Goal: Check status: Check status

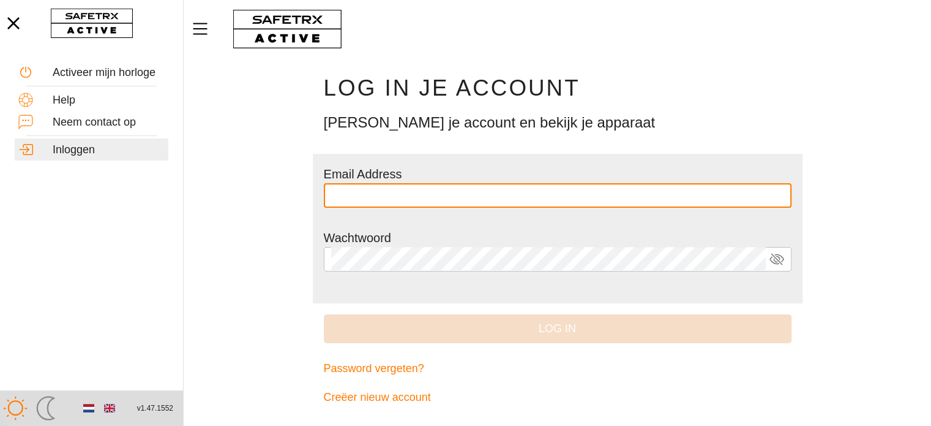
type input "**********"
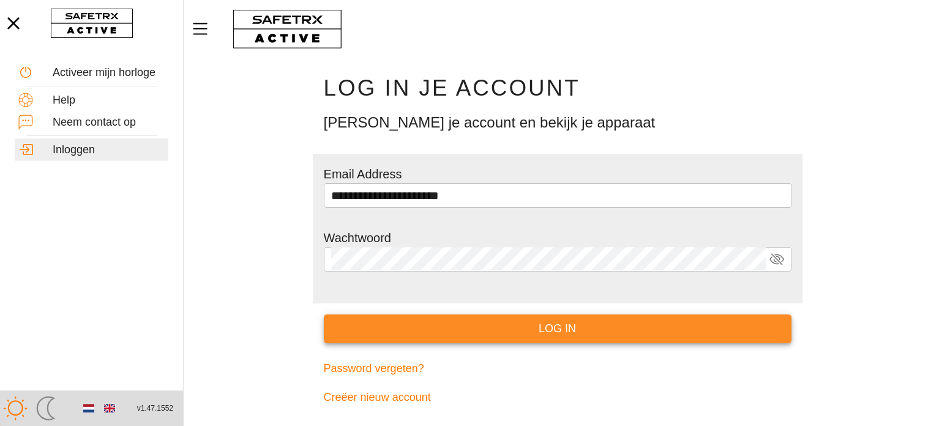
click at [554, 334] on span "Log in" at bounding box center [558, 328] width 448 height 19
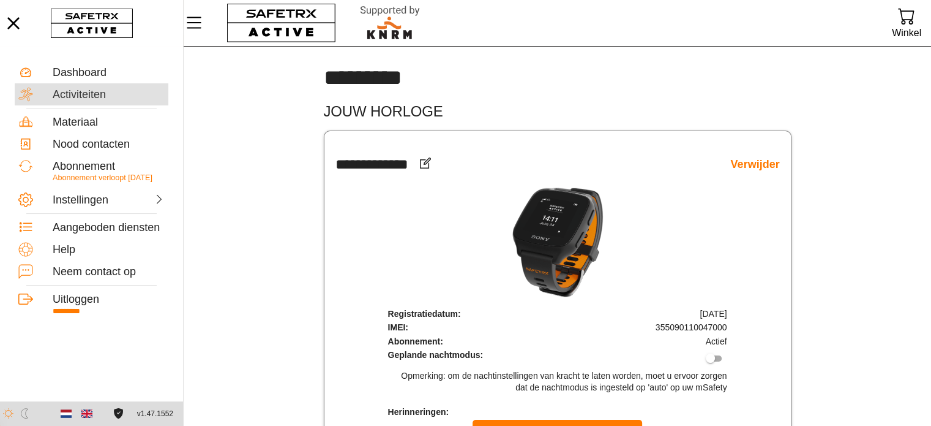
click at [86, 92] on div "Activiteiten" at bounding box center [109, 94] width 112 height 13
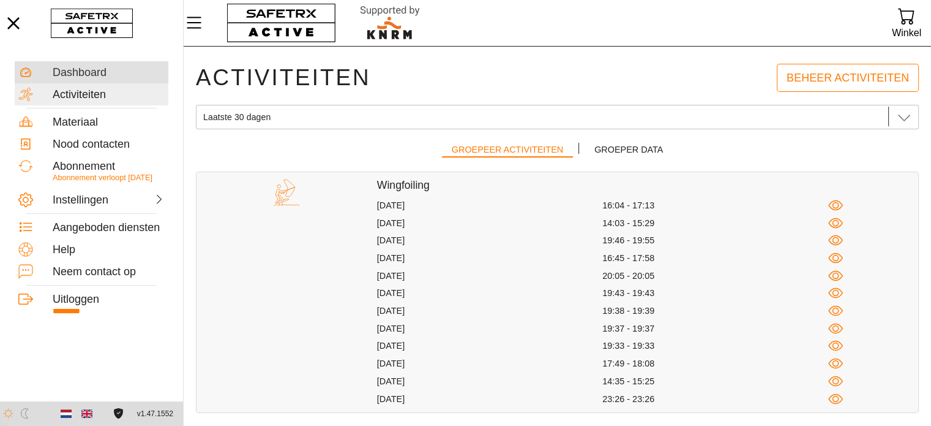
click at [82, 70] on div "Dashboard" at bounding box center [109, 72] width 112 height 13
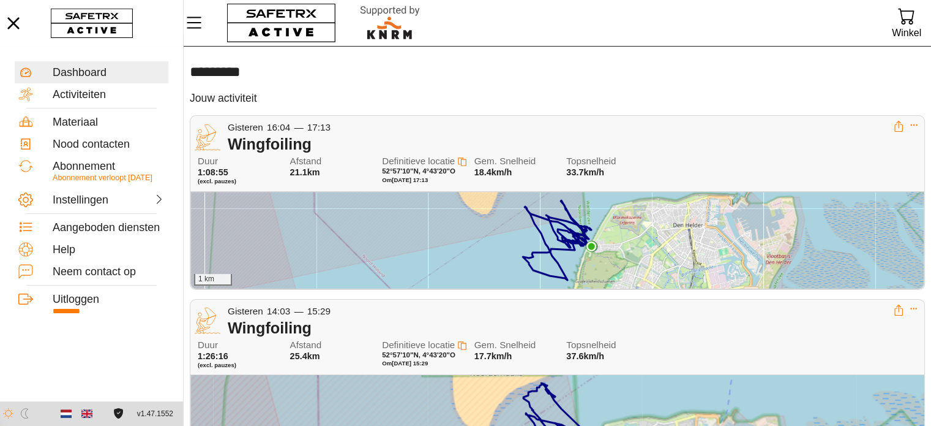
click at [512, 239] on div "1 km" at bounding box center [557, 240] width 733 height 97
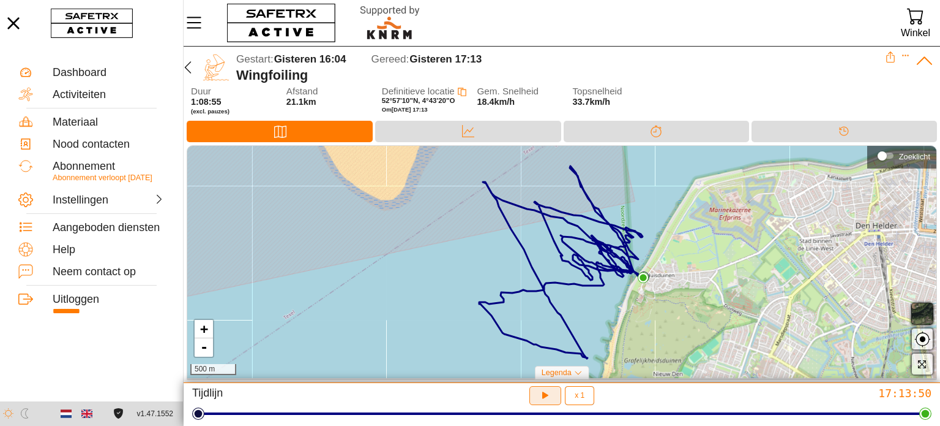
click at [539, 397] on icon "button" at bounding box center [545, 395] width 13 height 13
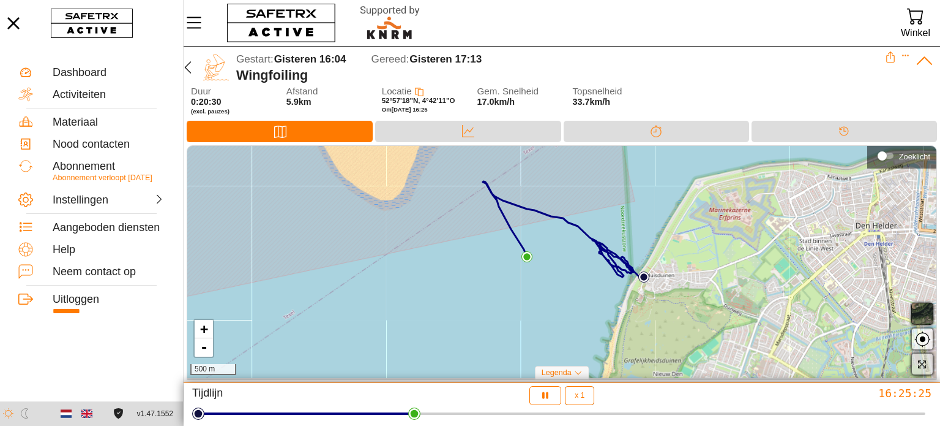
click at [923, 366] on icon "button" at bounding box center [922, 364] width 10 height 10
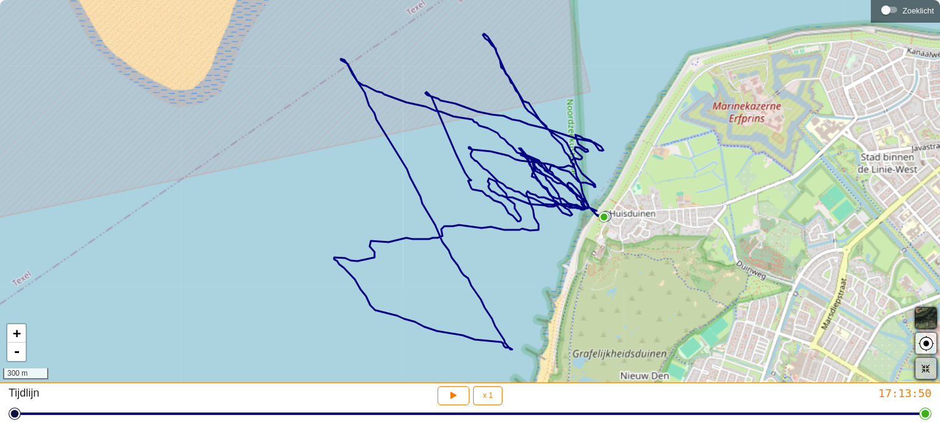
click at [930, 367] on icon "button" at bounding box center [926, 368] width 10 height 10
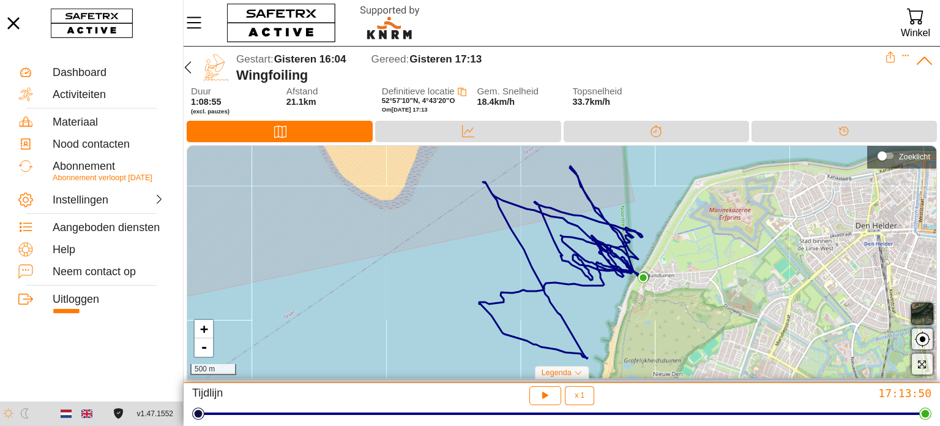
click at [927, 58] on icon at bounding box center [924, 60] width 19 height 19
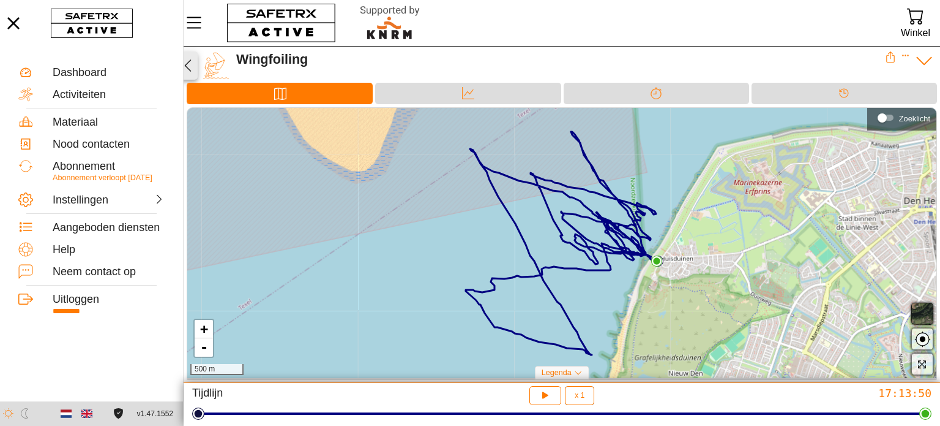
click at [191, 62] on icon "button" at bounding box center [188, 65] width 15 height 15
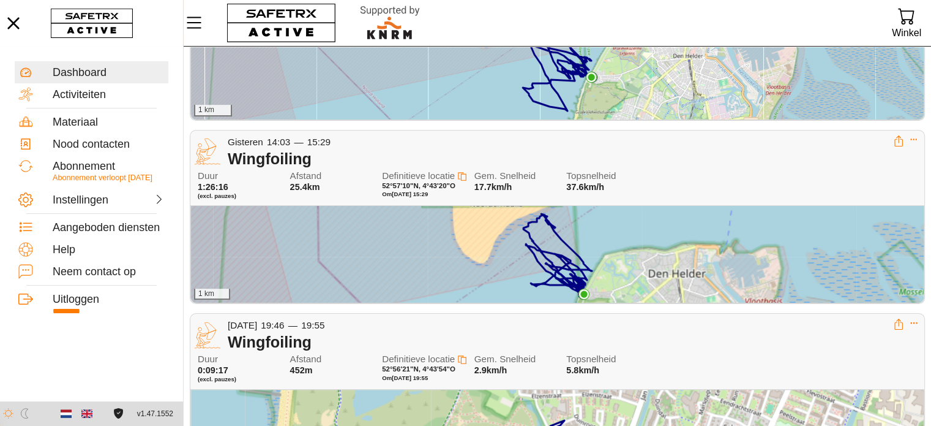
scroll to position [171, 0]
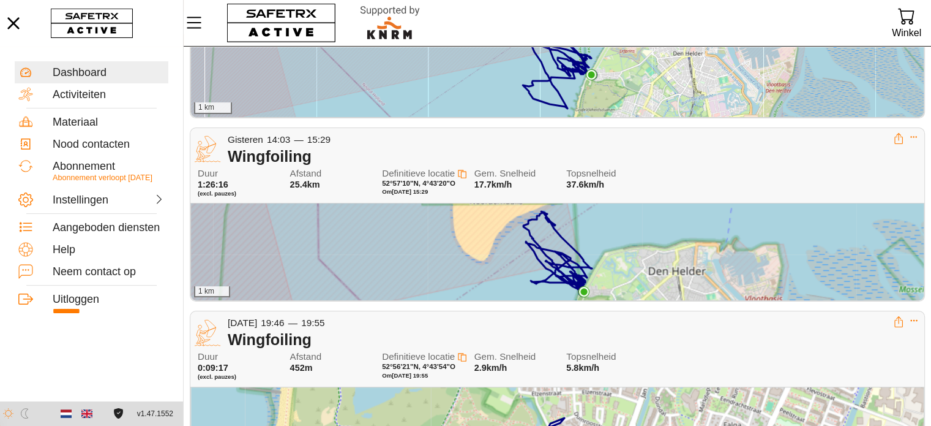
click at [635, 280] on div "1 km" at bounding box center [557, 251] width 733 height 97
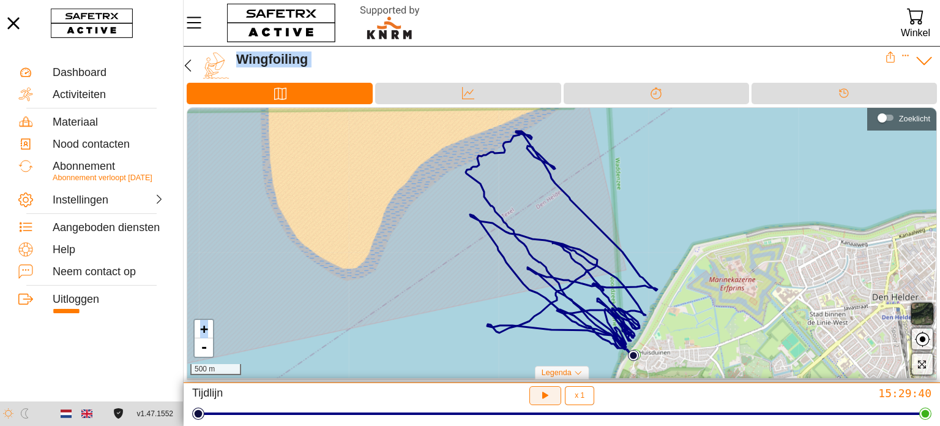
click at [546, 396] on icon "button" at bounding box center [543, 394] width 9 height 10
